Goal: Transaction & Acquisition: Purchase product/service

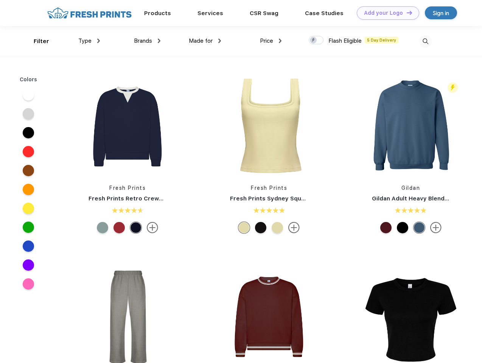
click at [385, 13] on link "Add your Logo Design Tool" at bounding box center [388, 12] width 62 height 13
click at [0, 0] on div "Design Tool" at bounding box center [0, 0] width 0 height 0
click at [406, 12] on link "Add your Logo Design Tool" at bounding box center [388, 12] width 62 height 13
click at [36, 41] on div "Filter" at bounding box center [42, 41] width 16 height 9
click at [89, 41] on span "Type" at bounding box center [84, 40] width 13 height 7
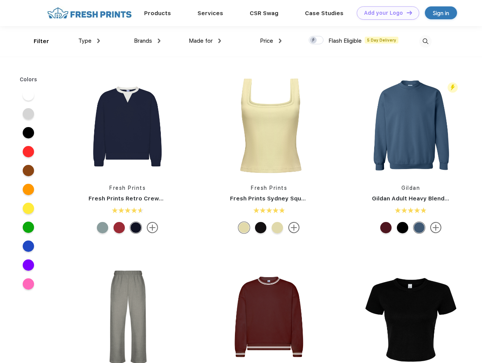
click at [147, 41] on span "Brands" at bounding box center [143, 40] width 18 height 7
click at [205, 41] on span "Made for" at bounding box center [201, 40] width 24 height 7
click at [271, 41] on span "Price" at bounding box center [266, 40] width 13 height 7
click at [316, 40] on div at bounding box center [316, 40] width 15 height 8
click at [314, 40] on input "checkbox" at bounding box center [311, 38] width 5 height 5
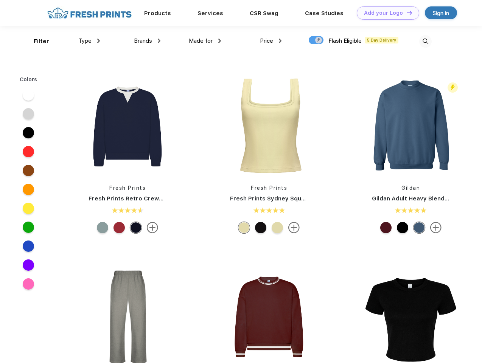
click at [425, 41] on img at bounding box center [425, 41] width 12 height 12
